Goal: Transaction & Acquisition: Purchase product/service

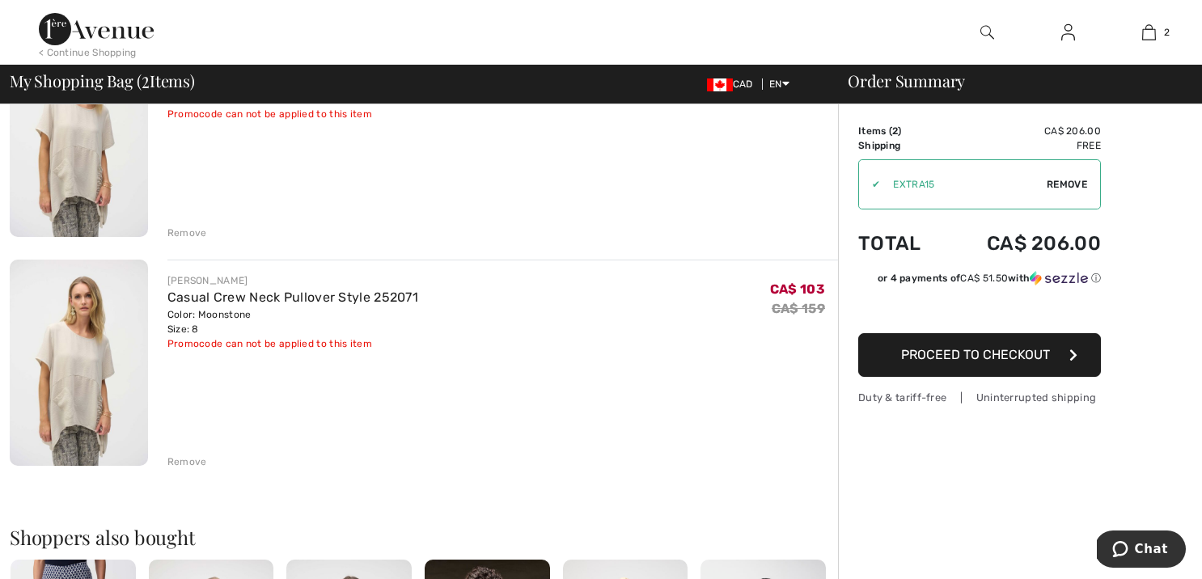
scroll to position [208, 0]
click at [180, 232] on div "Remove" at bounding box center [187, 232] width 40 height 15
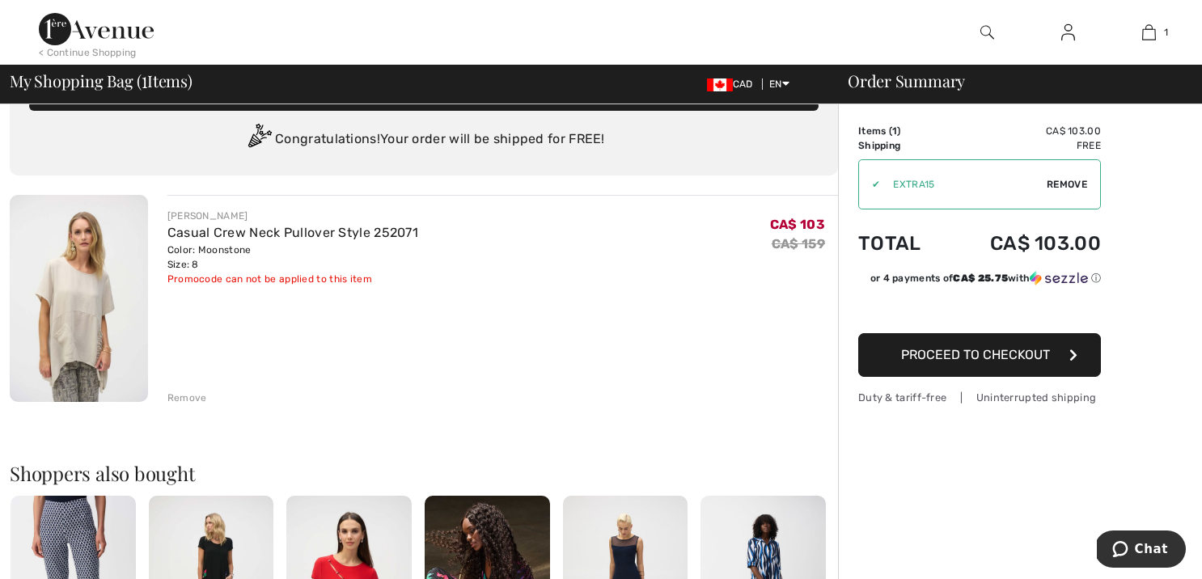
scroll to position [41, 0]
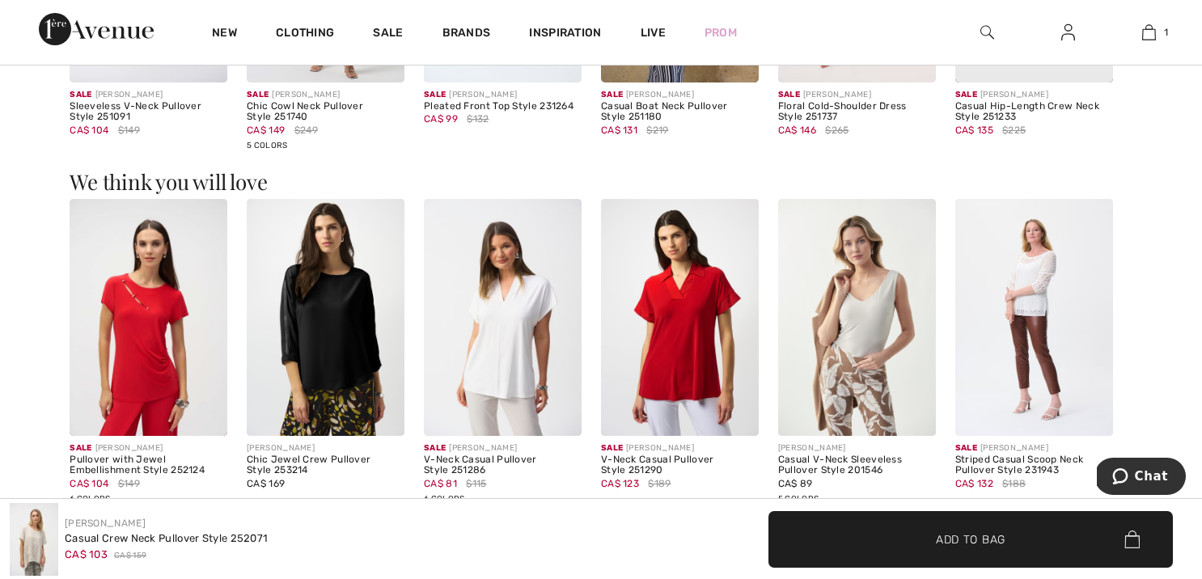
scroll to position [1828, 0]
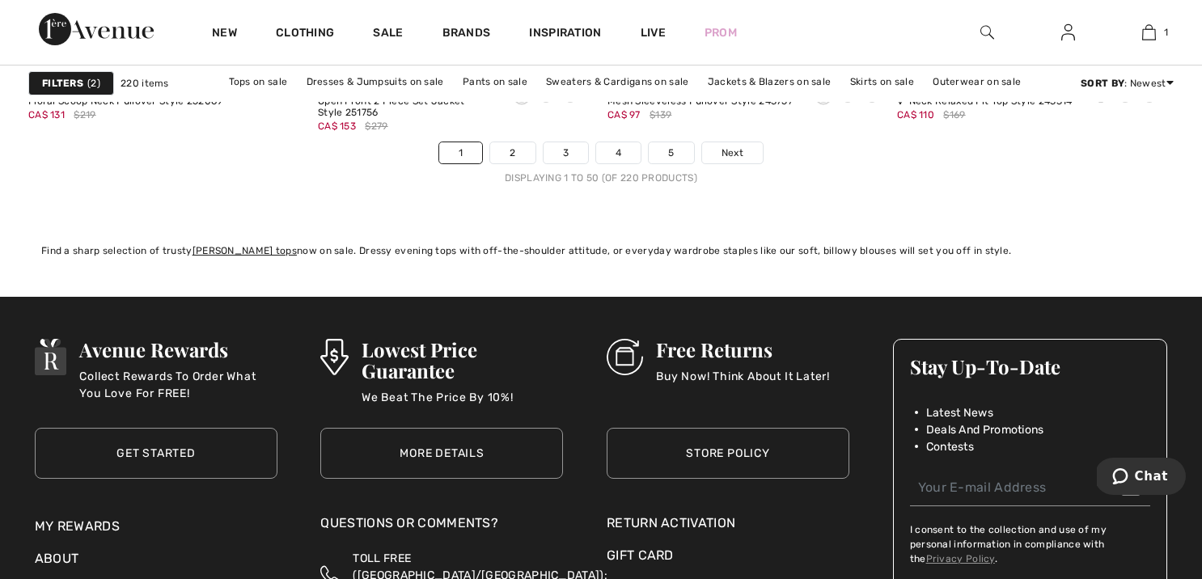
scroll to position [7700, 0]
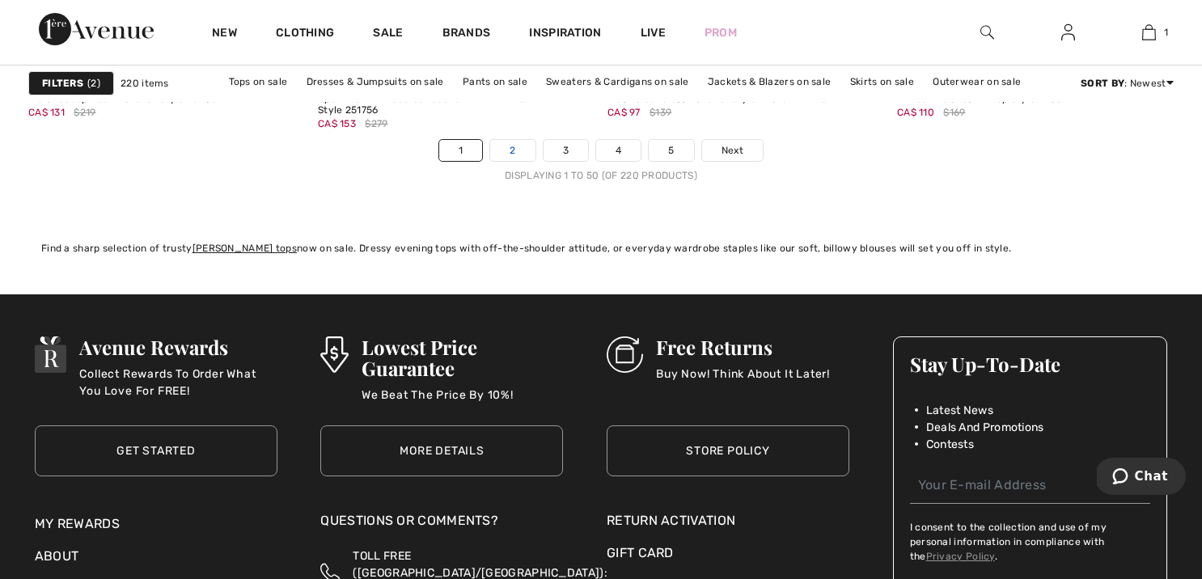
click at [515, 153] on link "2" at bounding box center [512, 150] width 44 height 21
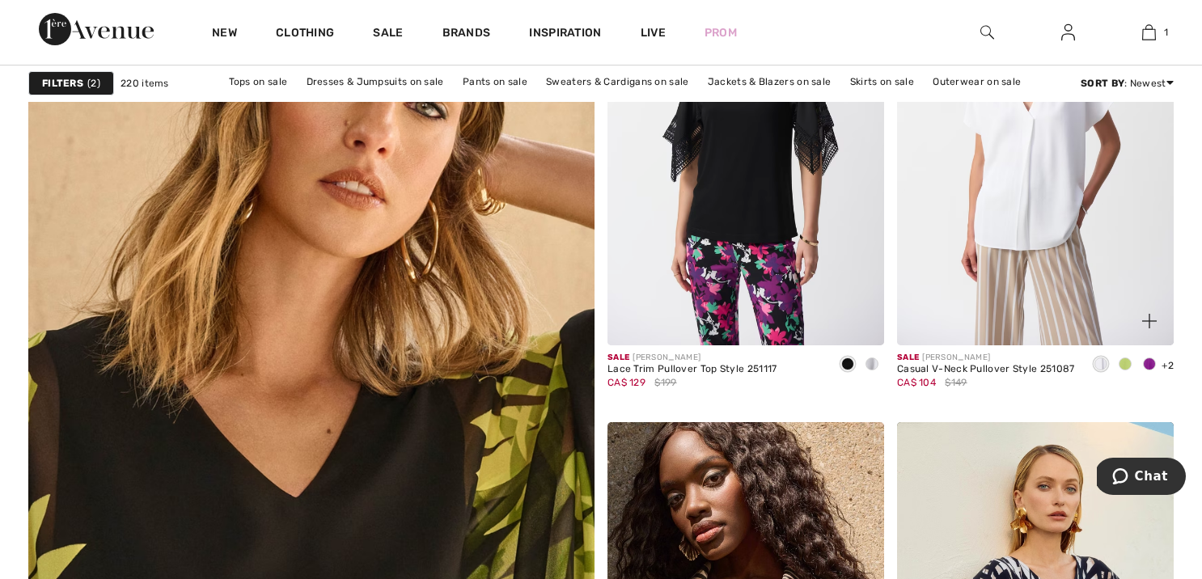
scroll to position [4255, 0]
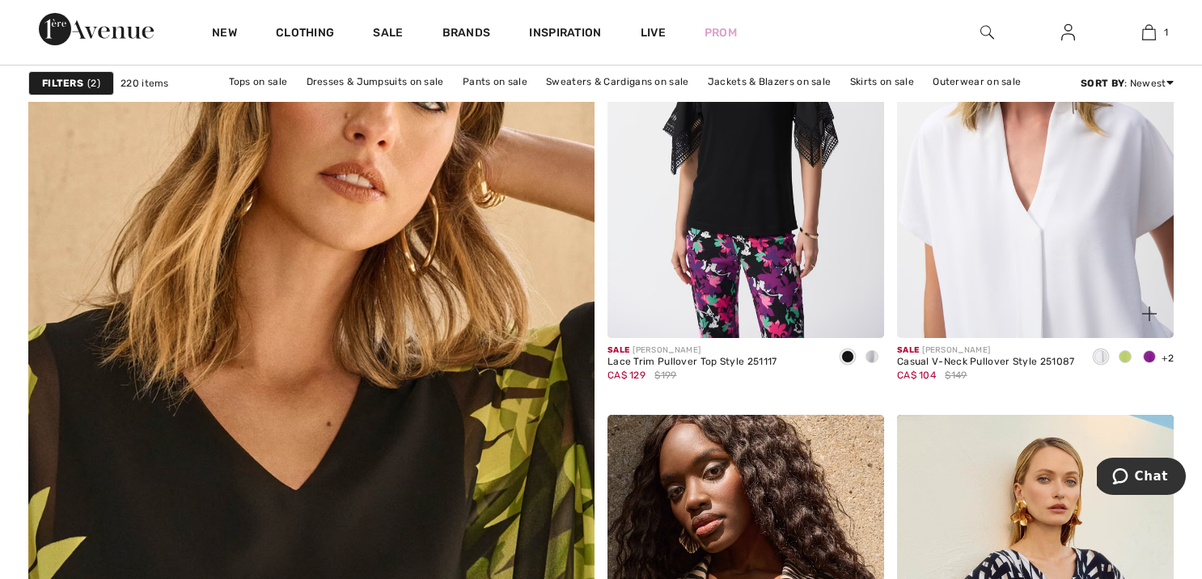
click at [1034, 242] on img at bounding box center [1035, 130] width 277 height 415
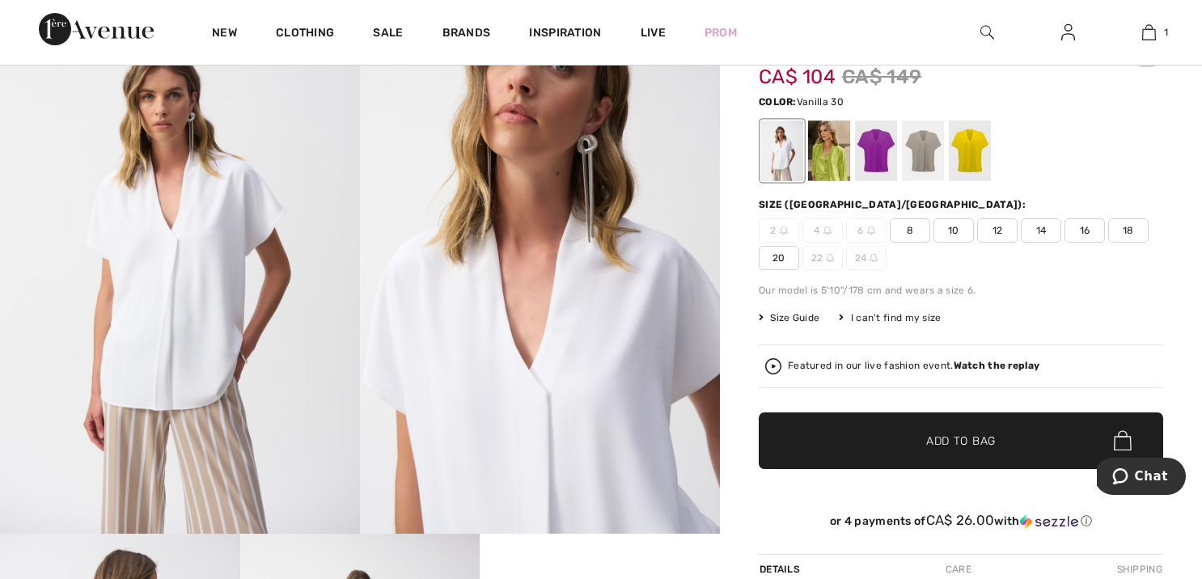
scroll to position [181, 0]
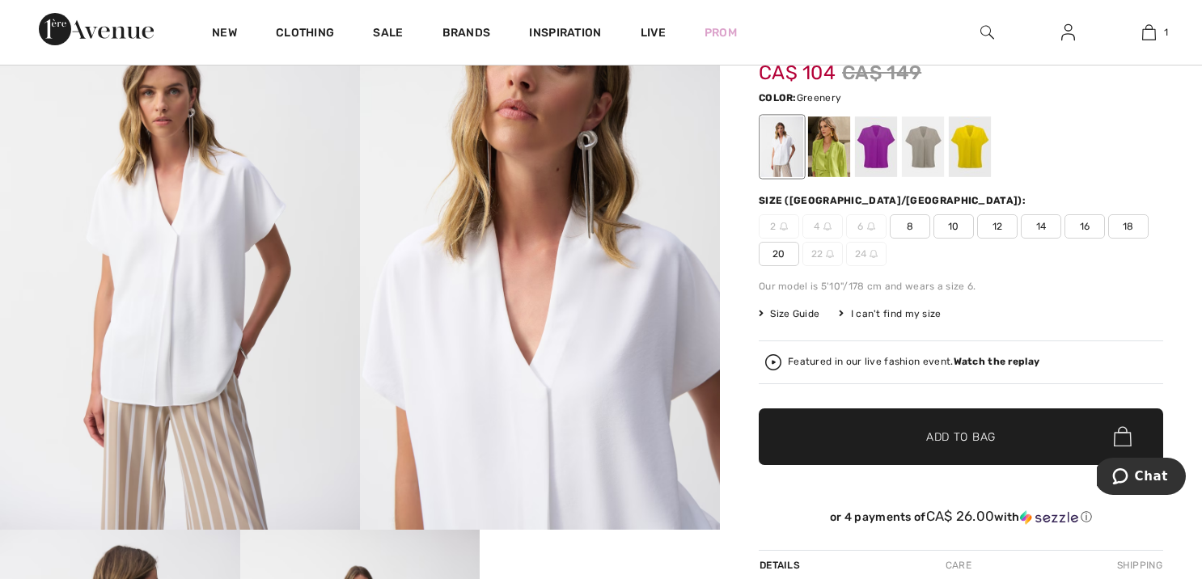
click at [827, 167] on div at bounding box center [829, 146] width 42 height 61
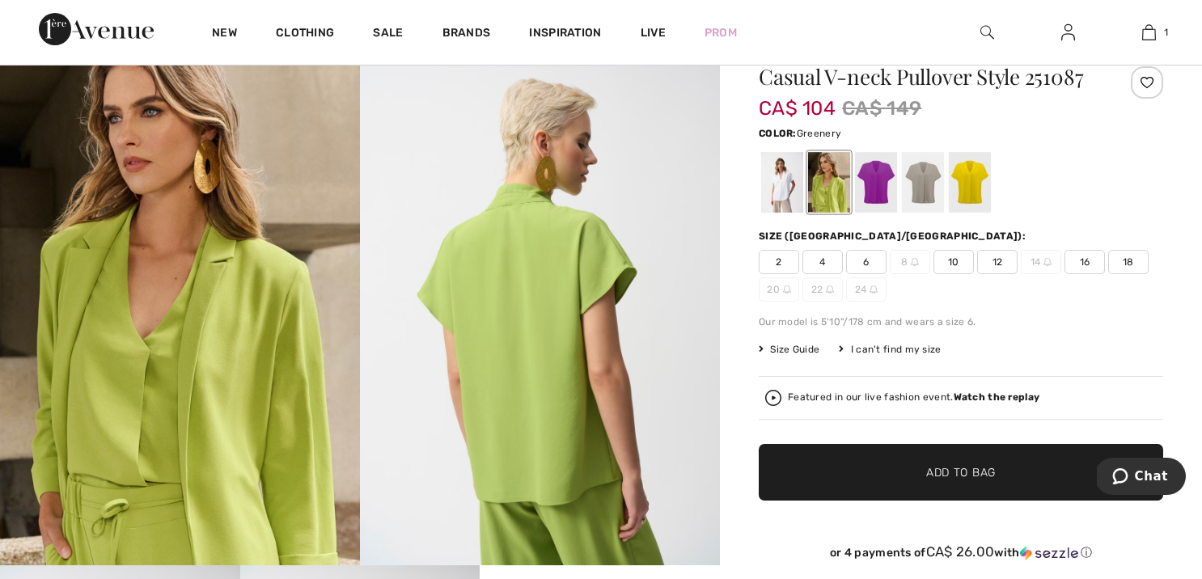
scroll to position [142, 0]
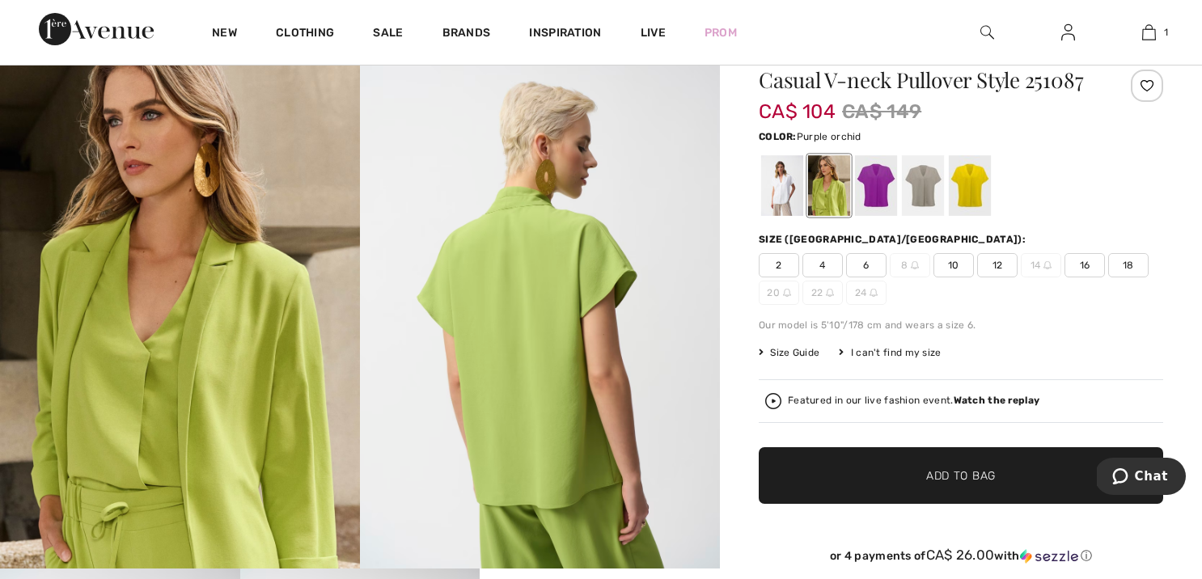
click at [877, 188] on div at bounding box center [876, 185] width 42 height 61
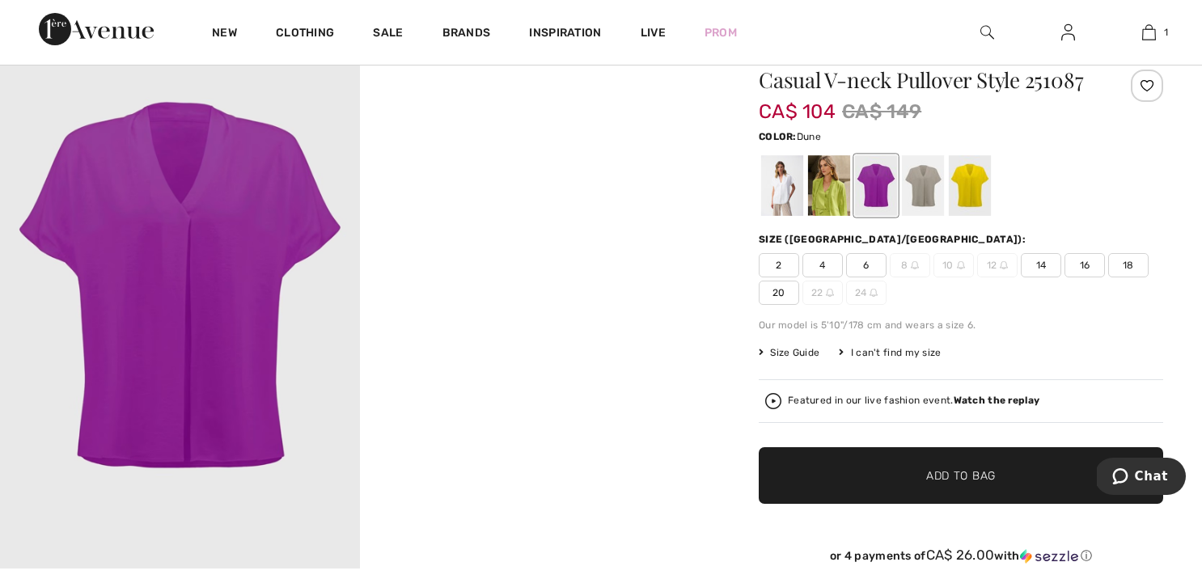
click at [922, 194] on div at bounding box center [923, 185] width 42 height 61
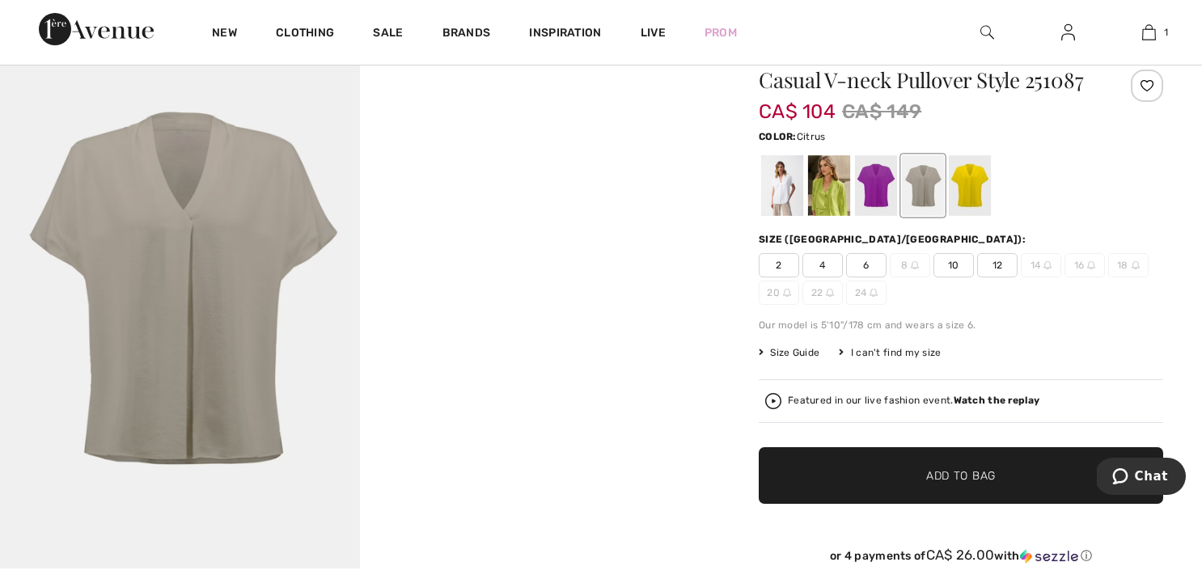
click at [977, 191] on div at bounding box center [970, 185] width 42 height 61
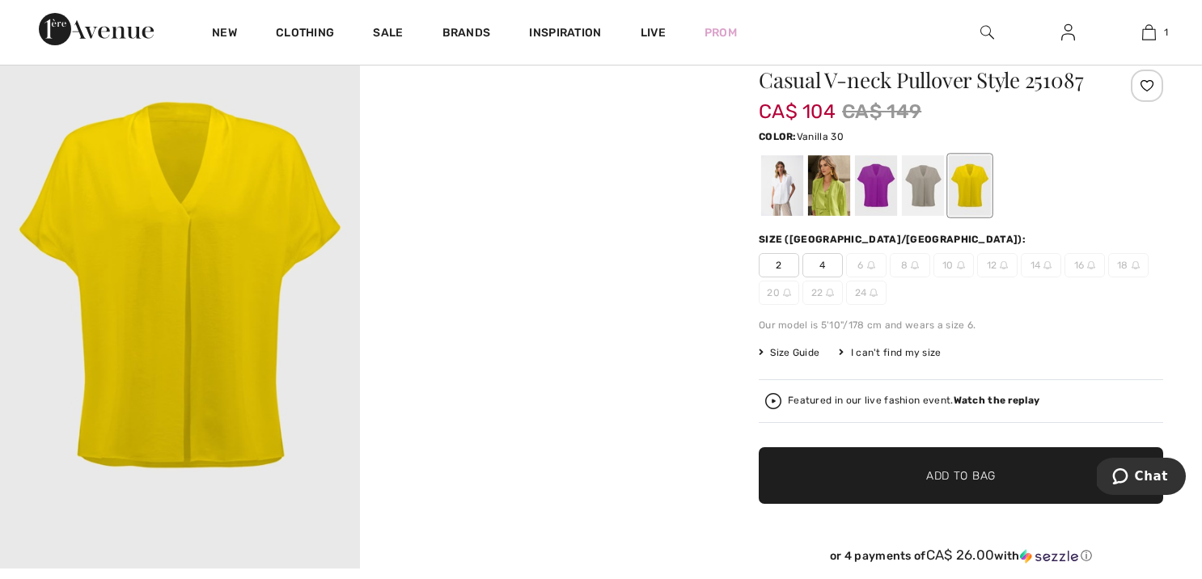
click at [777, 181] on div at bounding box center [782, 185] width 42 height 61
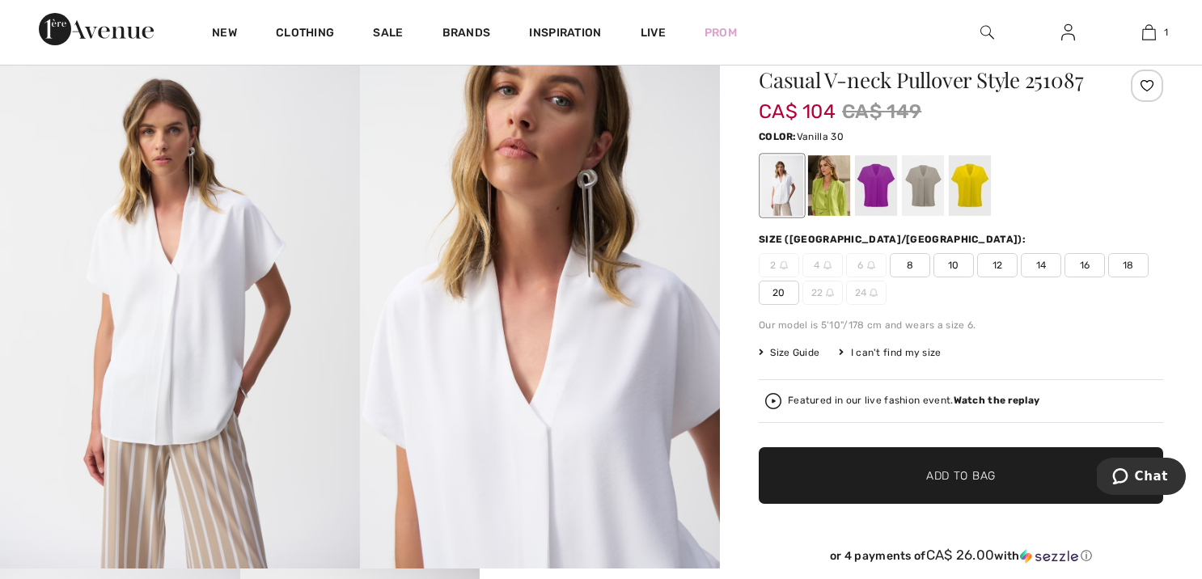
click at [913, 264] on span "8" at bounding box center [910, 265] width 40 height 24
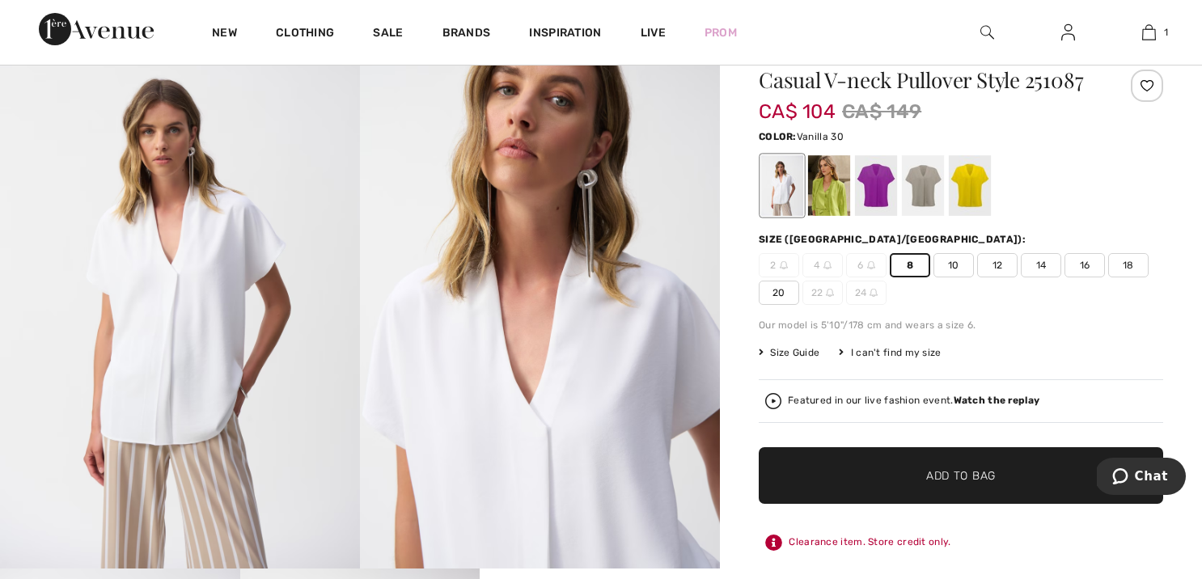
click at [939, 475] on span "Add to Bag" at bounding box center [961, 475] width 70 height 17
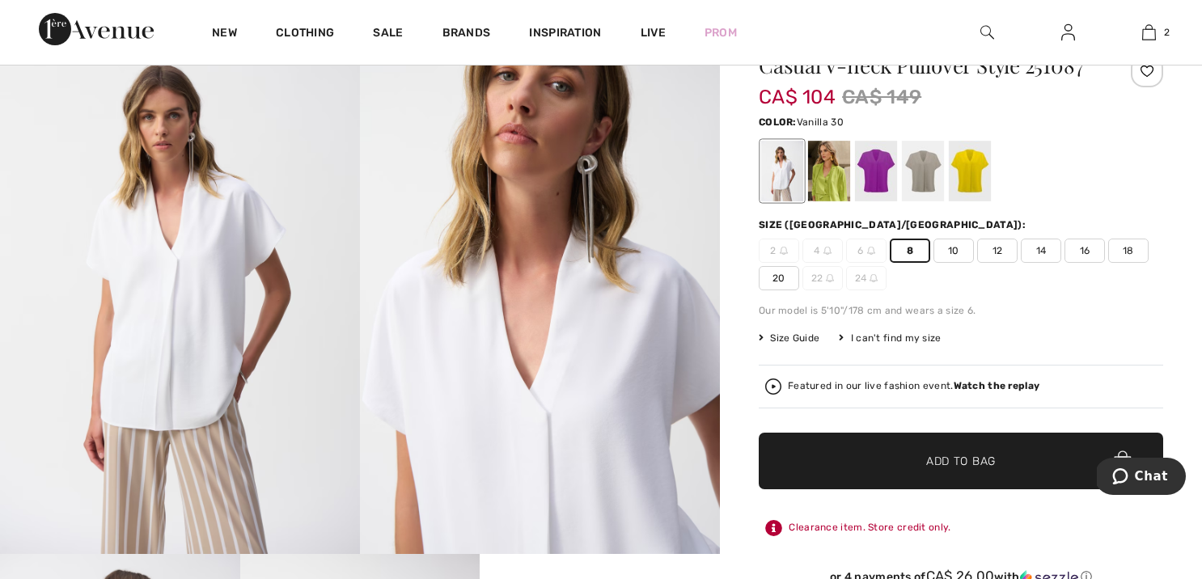
scroll to position [159, 0]
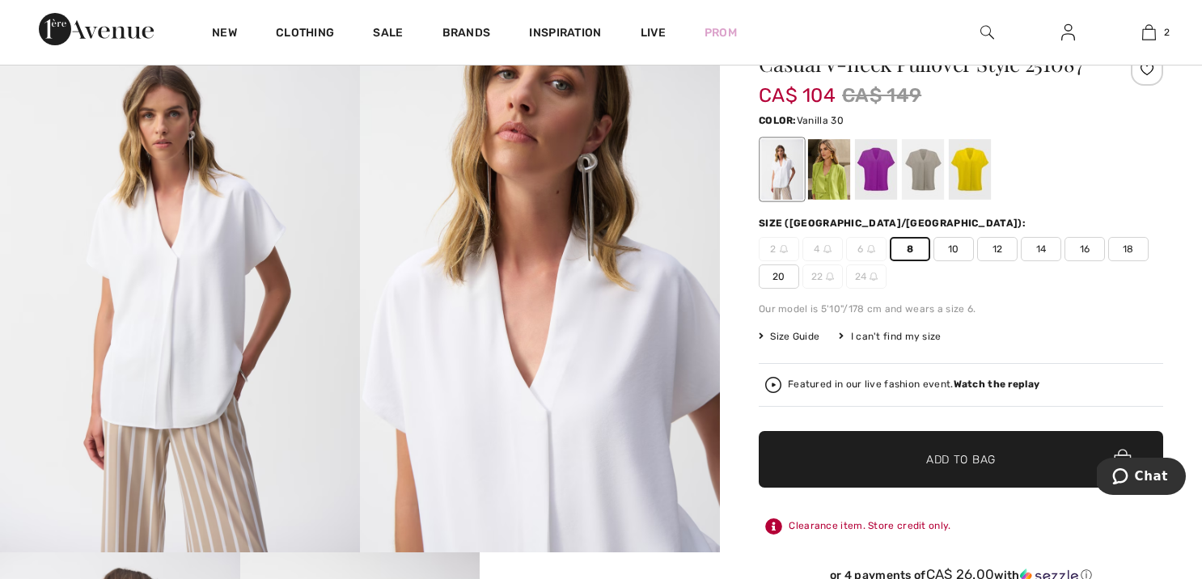
click at [932, 459] on span "Add to Bag" at bounding box center [961, 458] width 70 height 17
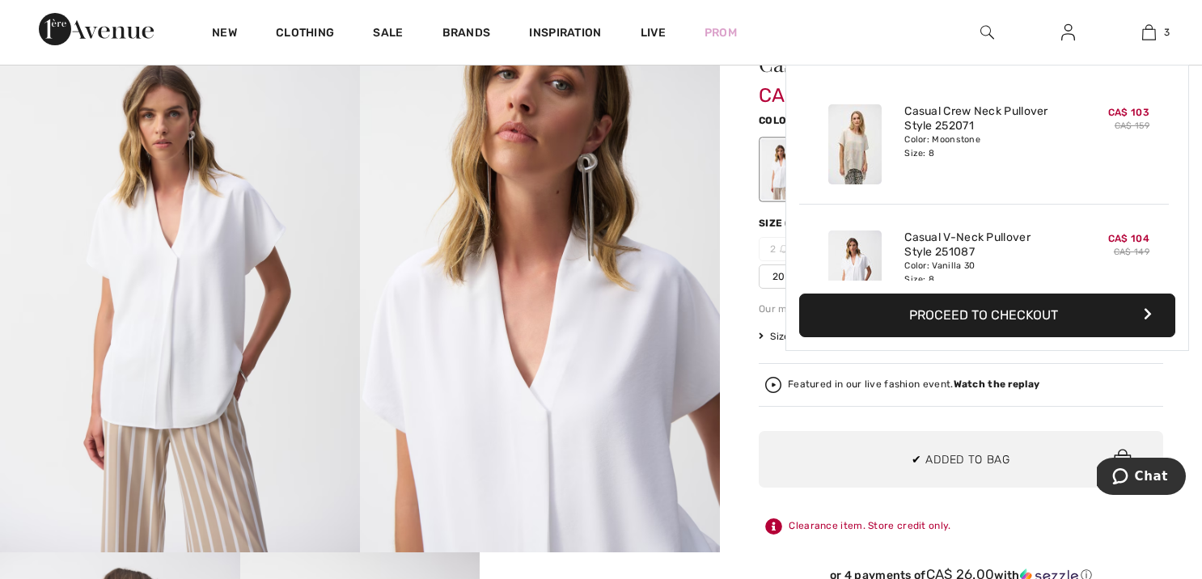
scroll to position [176, 0]
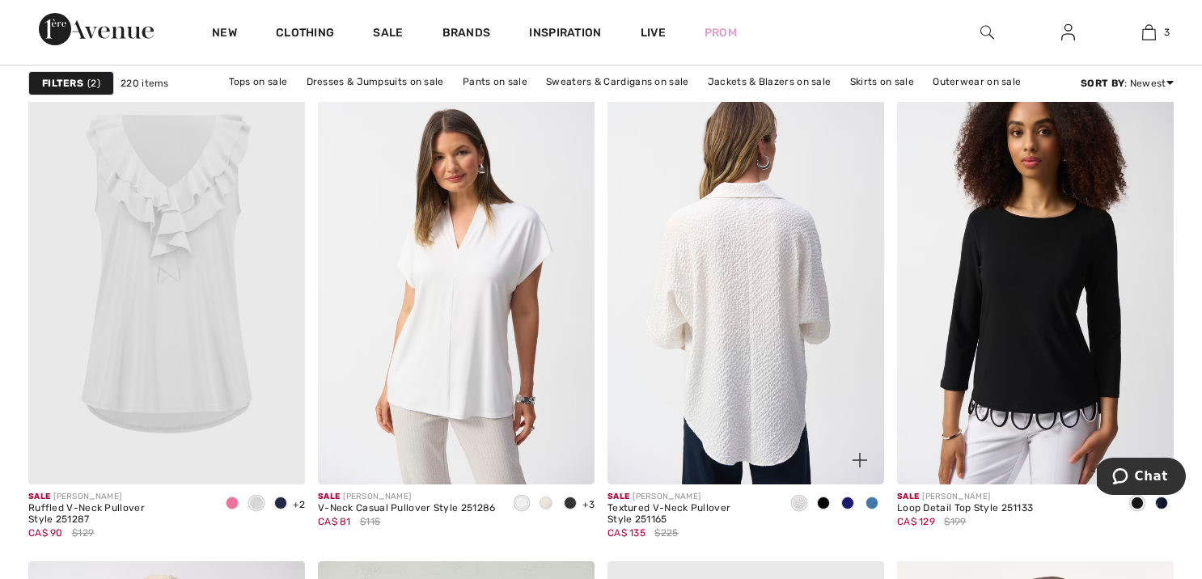
scroll to position [5093, 0]
click at [746, 314] on img at bounding box center [745, 276] width 277 height 415
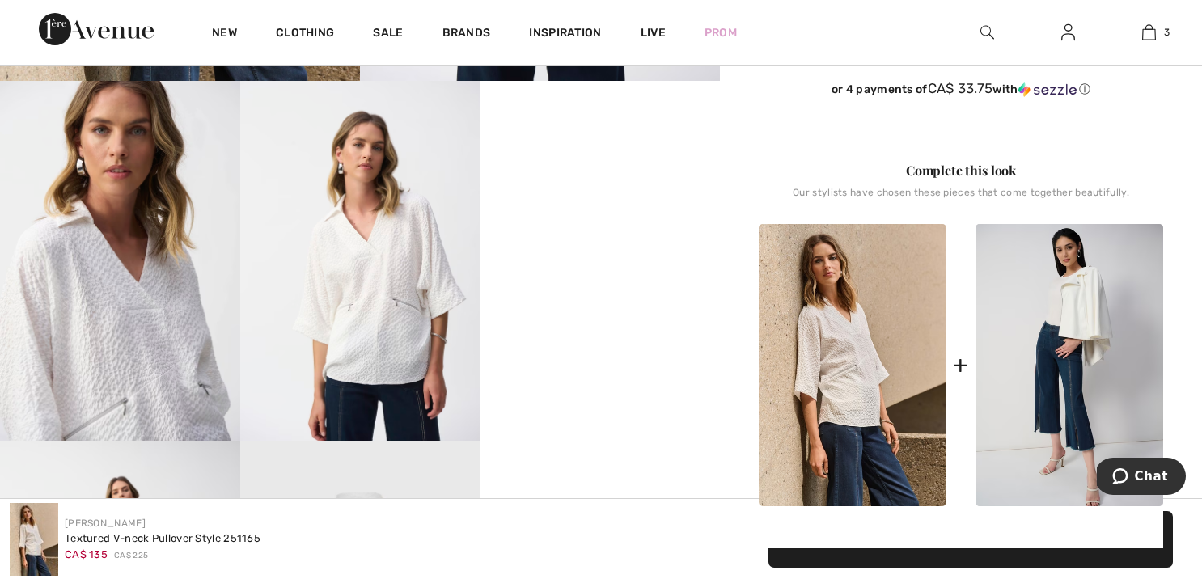
scroll to position [631, 0]
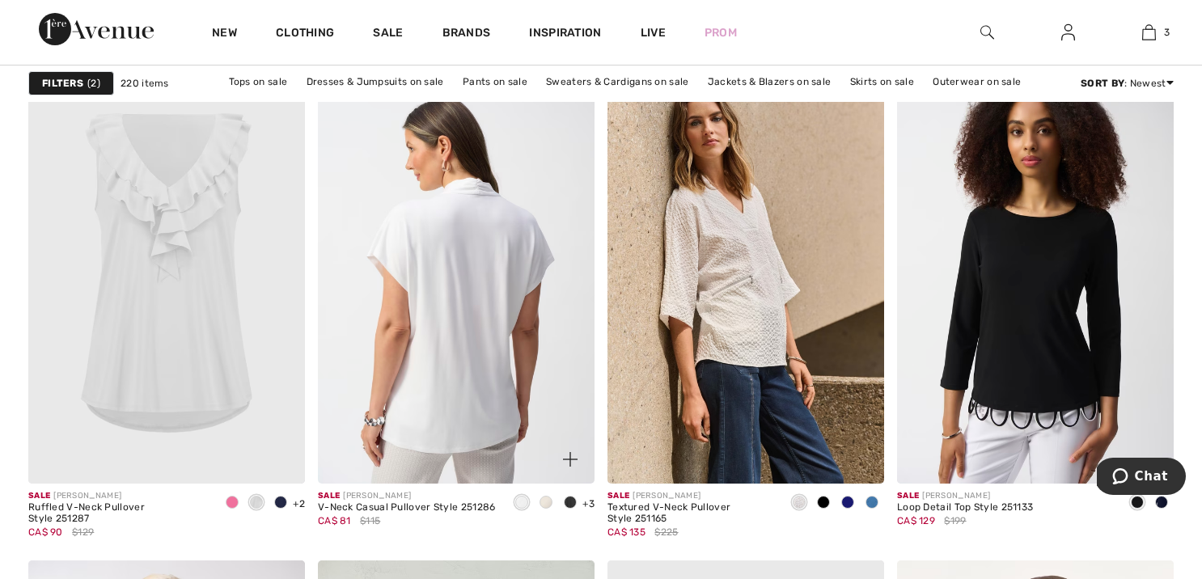
click at [510, 312] on img at bounding box center [456, 276] width 277 height 415
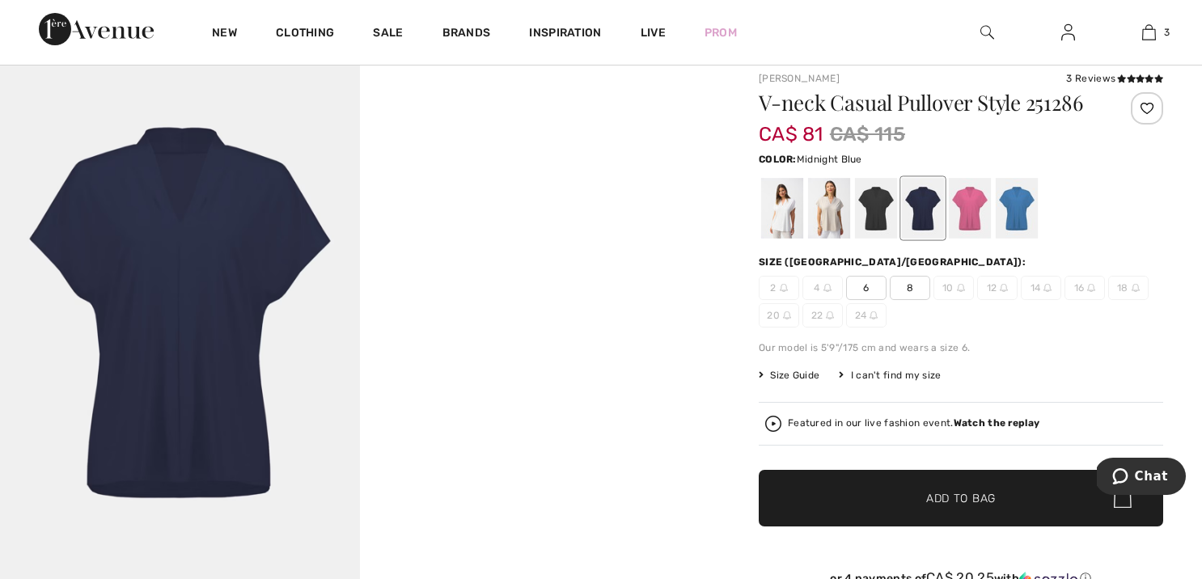
scroll to position [121, 0]
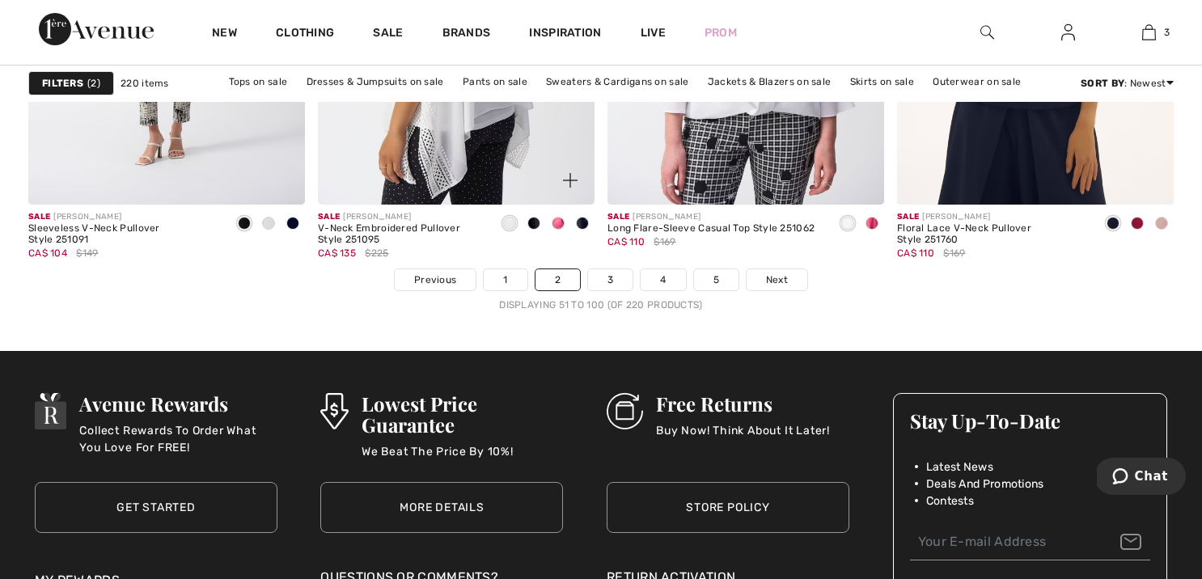
scroll to position [7588, 0]
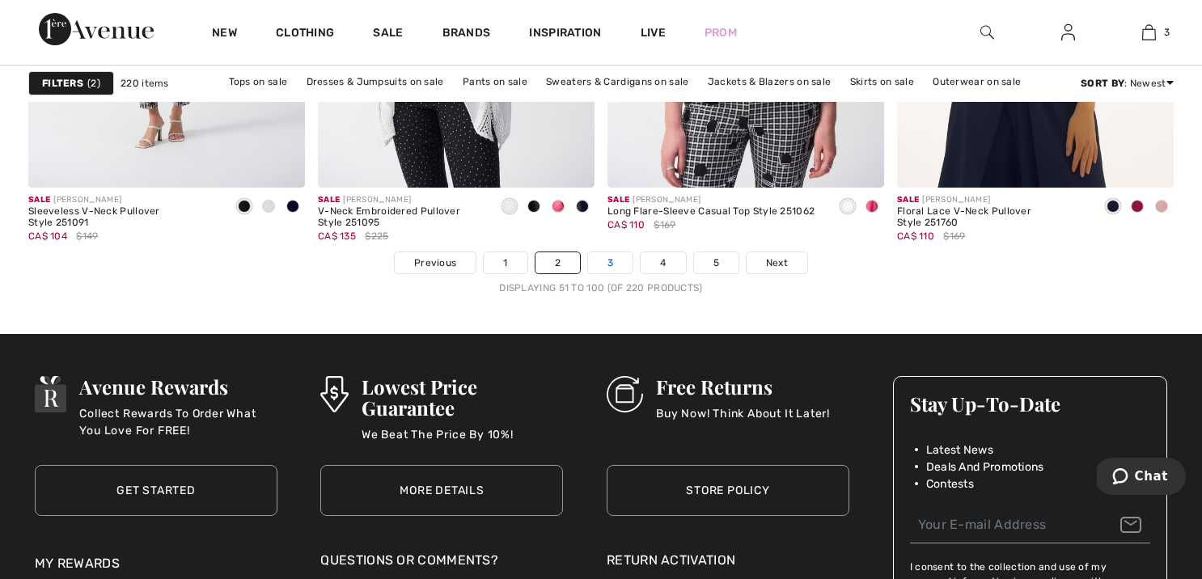
click at [618, 264] on link "3" at bounding box center [610, 262] width 44 height 21
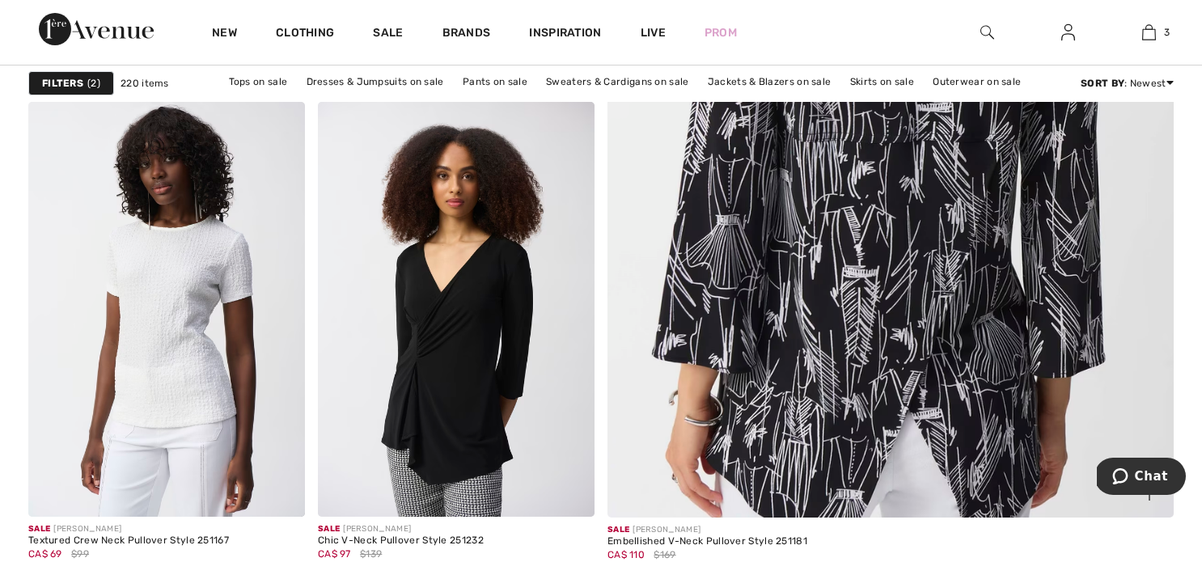
scroll to position [708, 0]
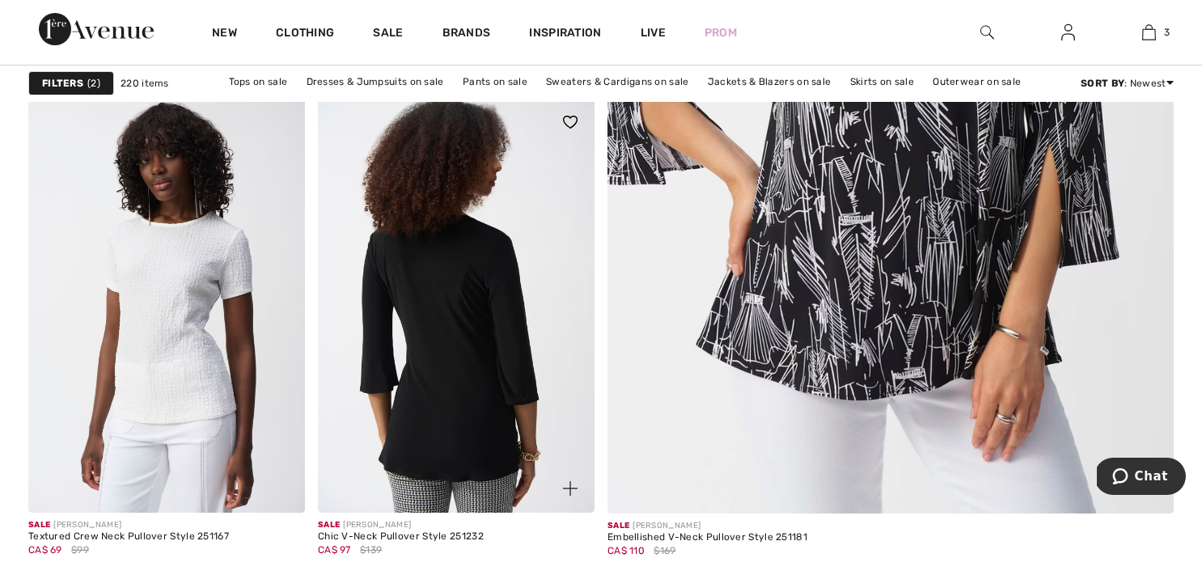
click at [500, 387] on img at bounding box center [456, 305] width 277 height 415
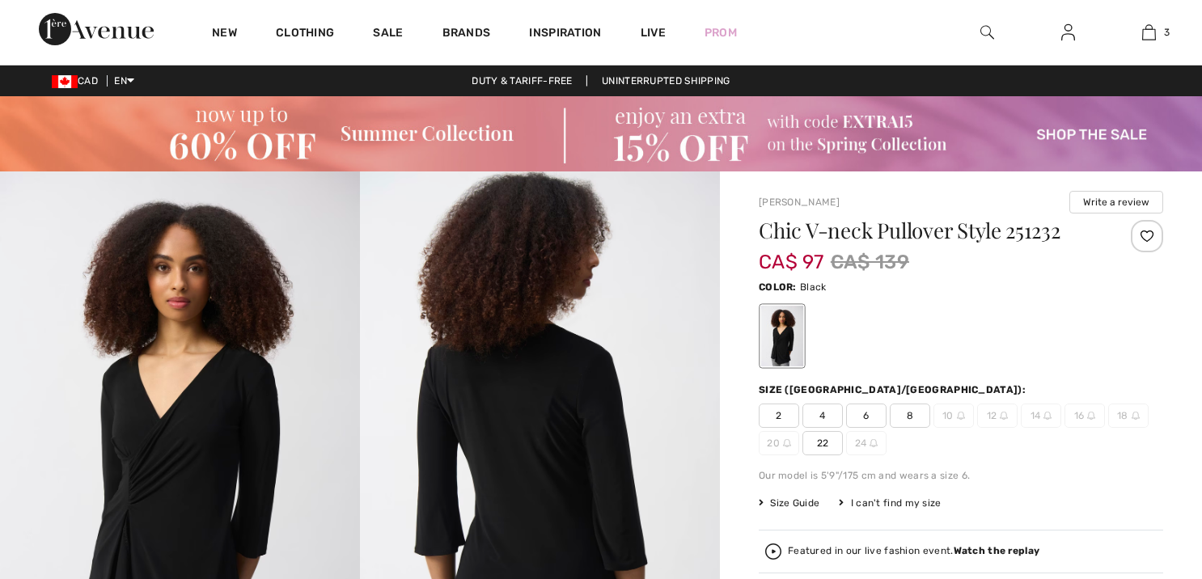
checkbox input "true"
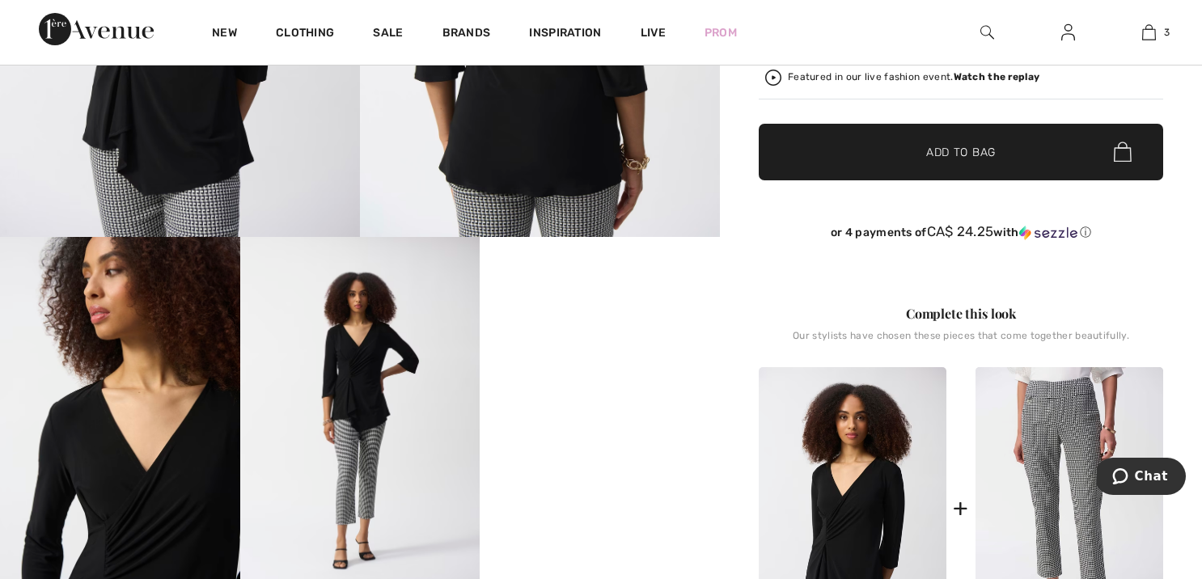
scroll to position [475, 0]
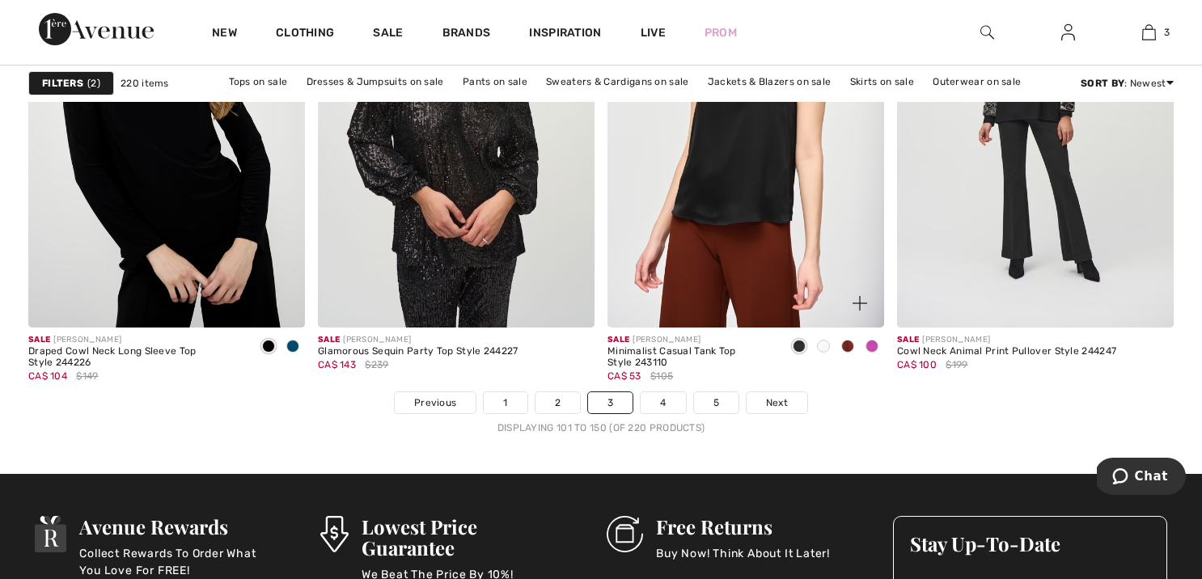
scroll to position [7449, 0]
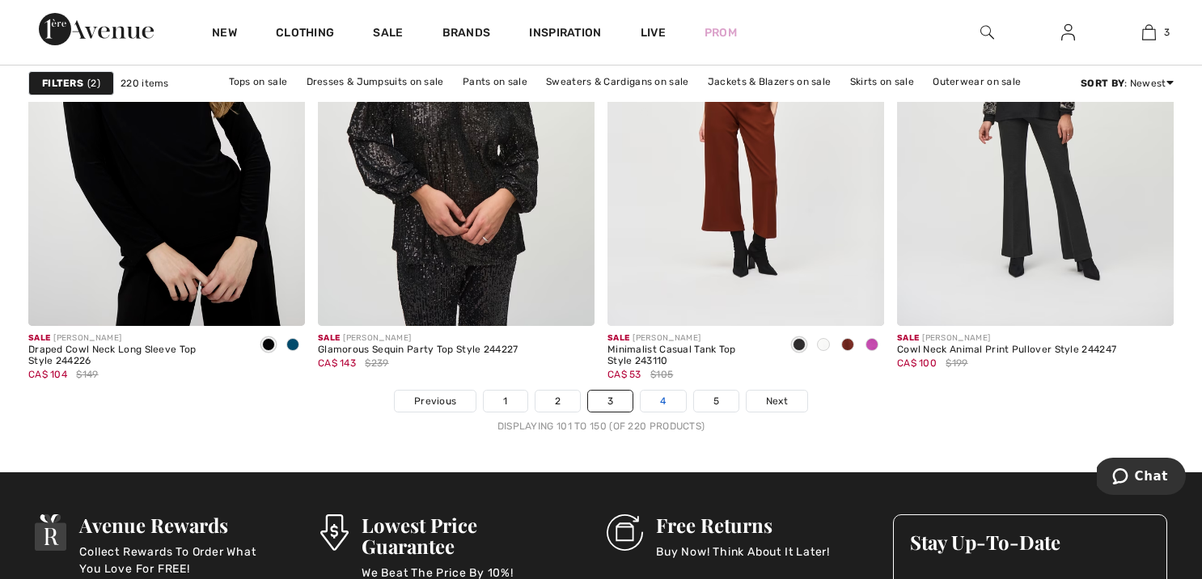
click at [662, 404] on link "4" at bounding box center [663, 401] width 44 height 21
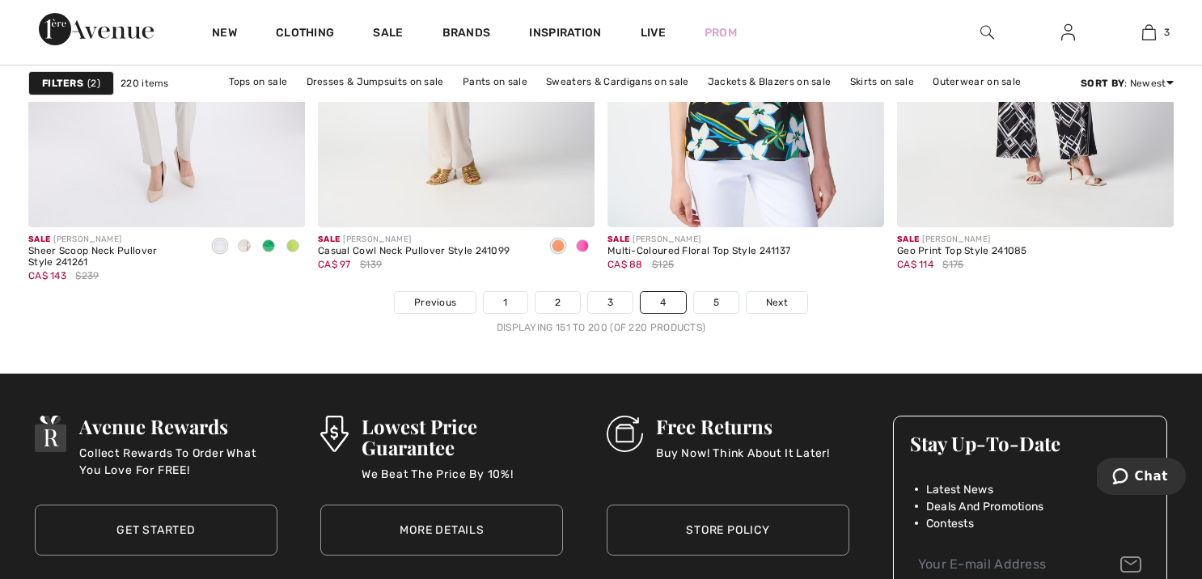
scroll to position [7537, 0]
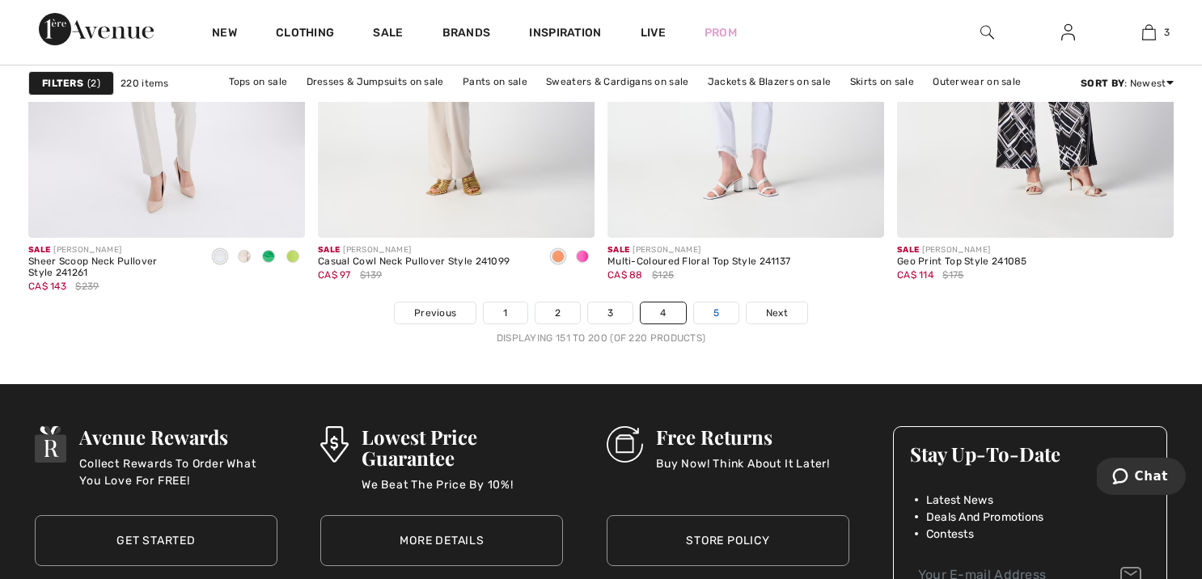
click at [708, 309] on link "5" at bounding box center [716, 312] width 44 height 21
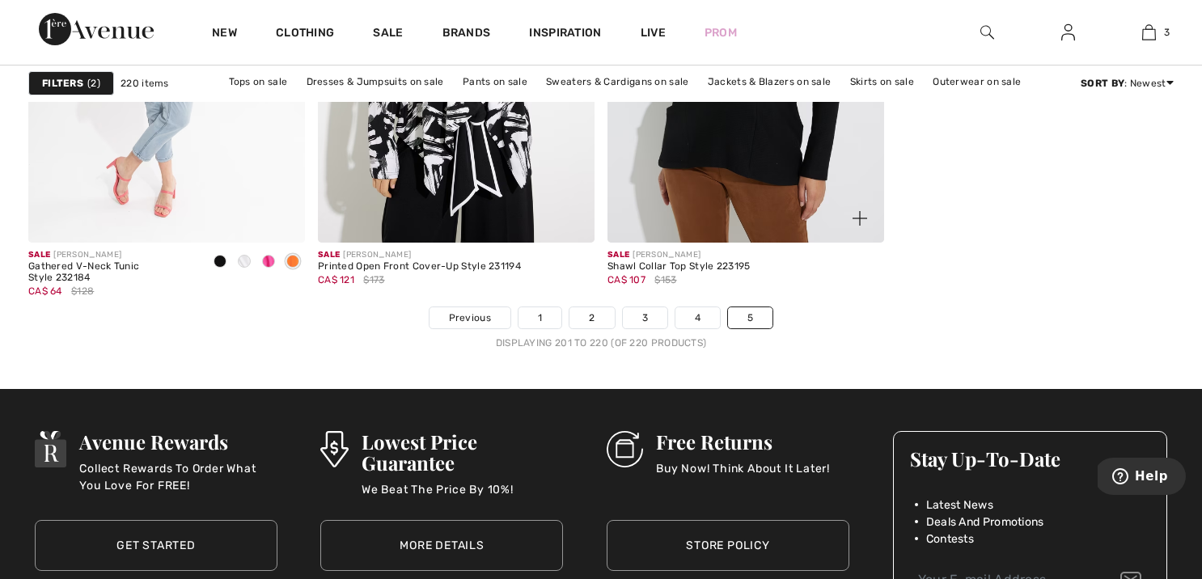
scroll to position [2916, 0]
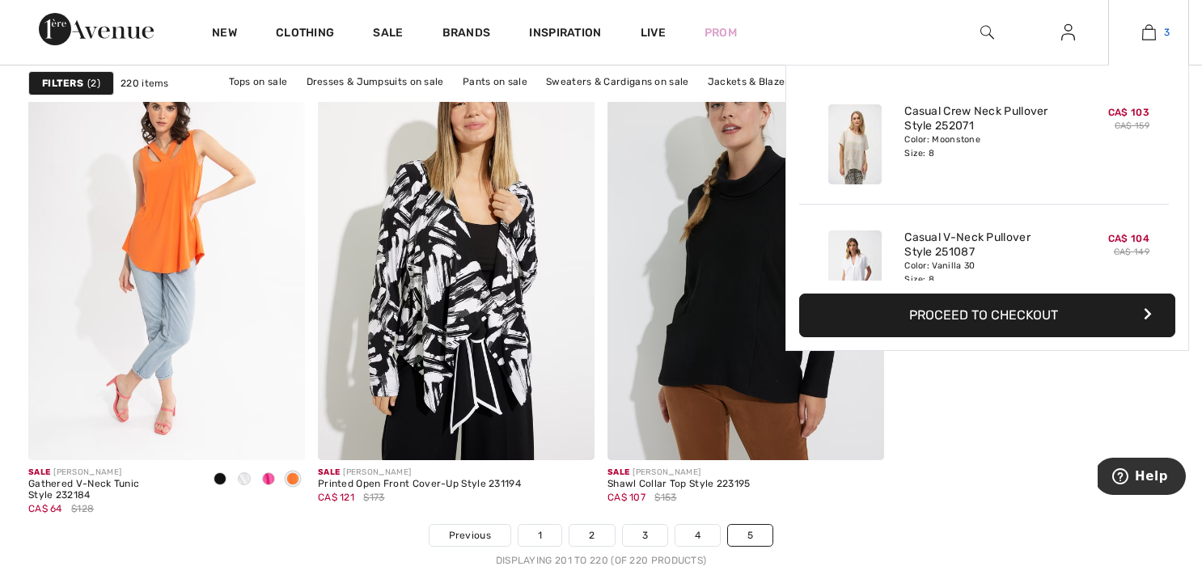
click at [1155, 32] on img at bounding box center [1149, 32] width 14 height 19
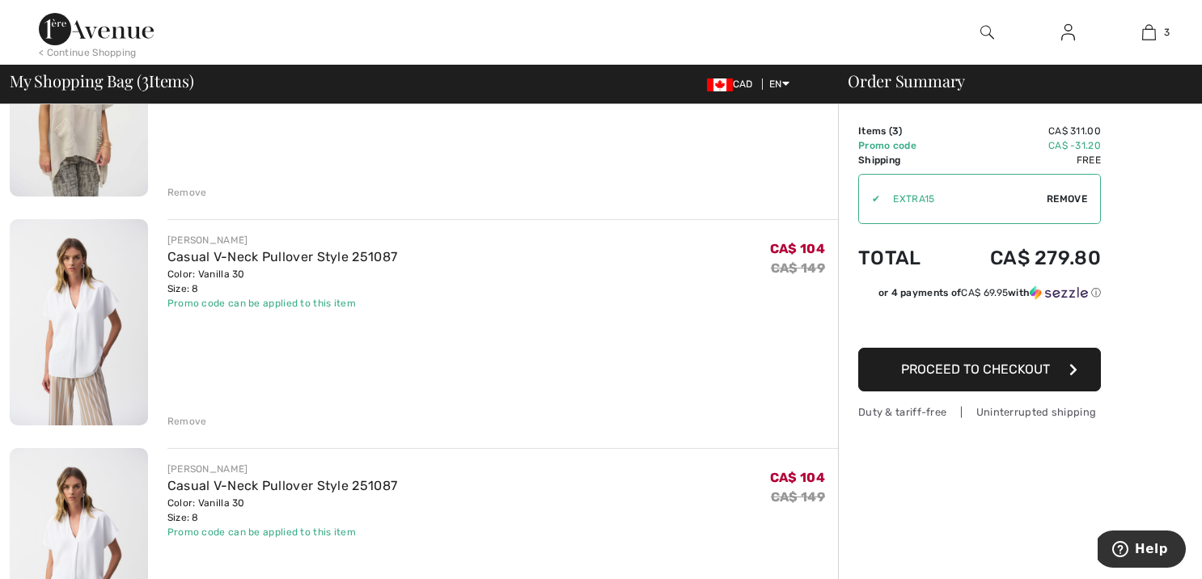
scroll to position [254, 0]
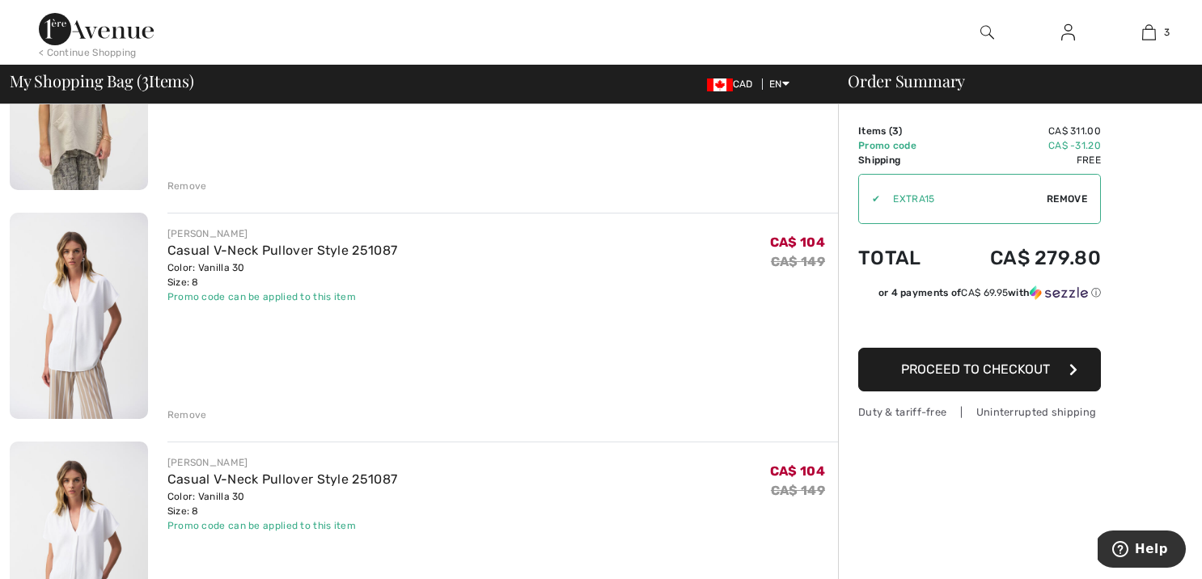
click at [179, 412] on div "Remove" at bounding box center [187, 415] width 40 height 15
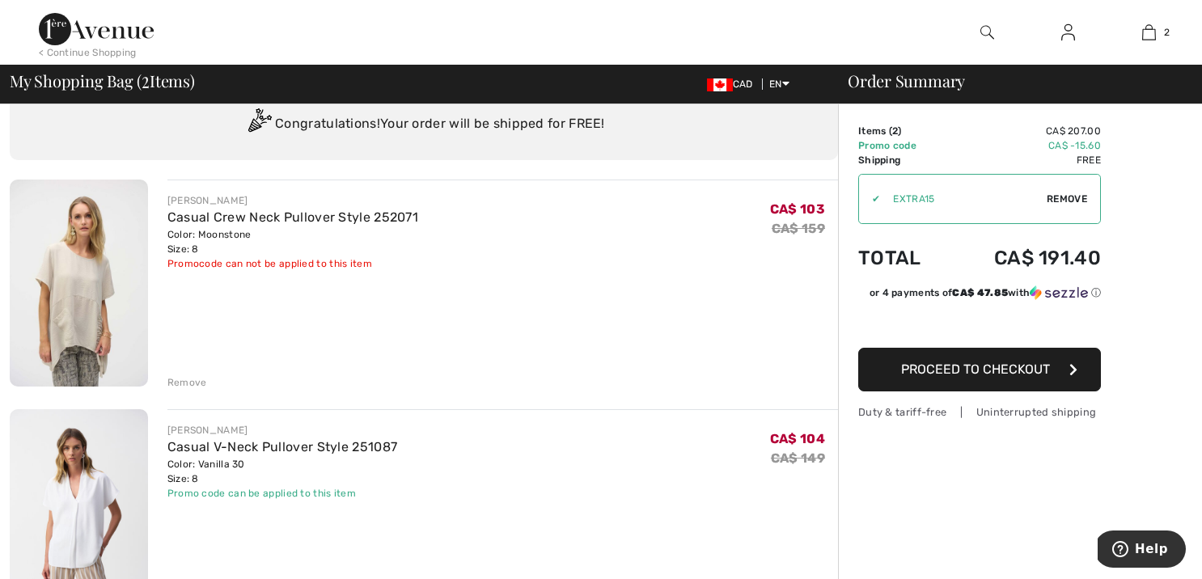
scroll to position [58, 0]
